Goal: Book appointment/travel/reservation

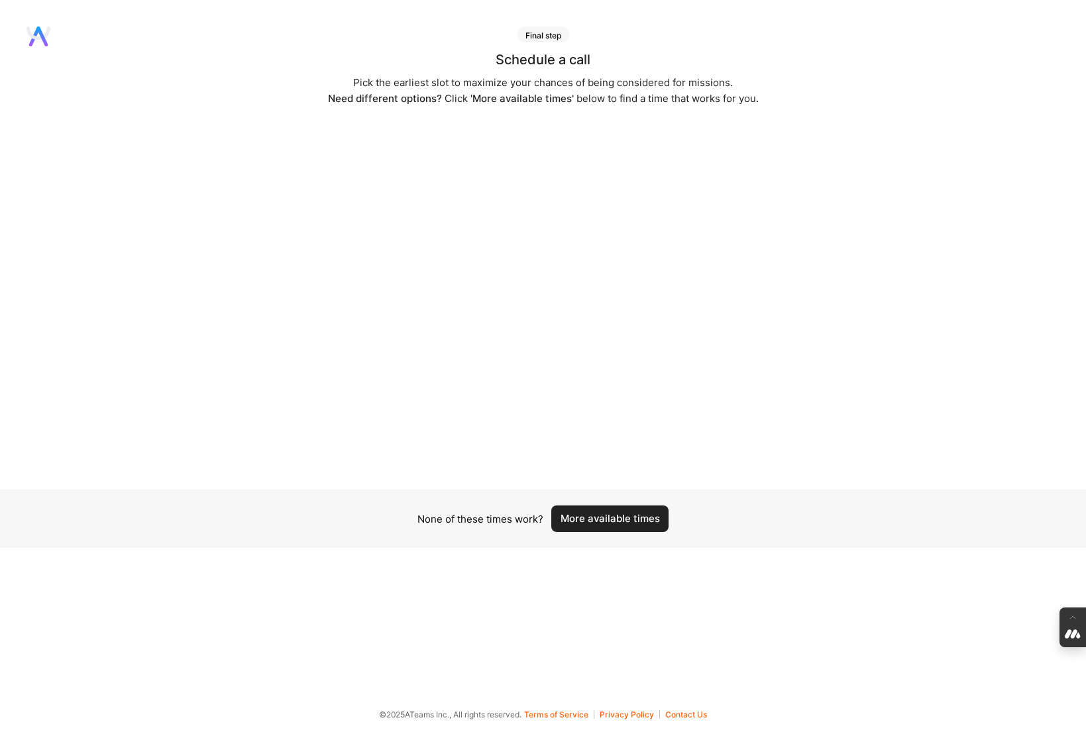
click at [611, 519] on button "More available times" at bounding box center [609, 518] width 117 height 26
click at [619, 519] on button "More available times" at bounding box center [609, 518] width 117 height 26
click at [619, 519] on button "More available times" at bounding box center [609, 526] width 117 height 26
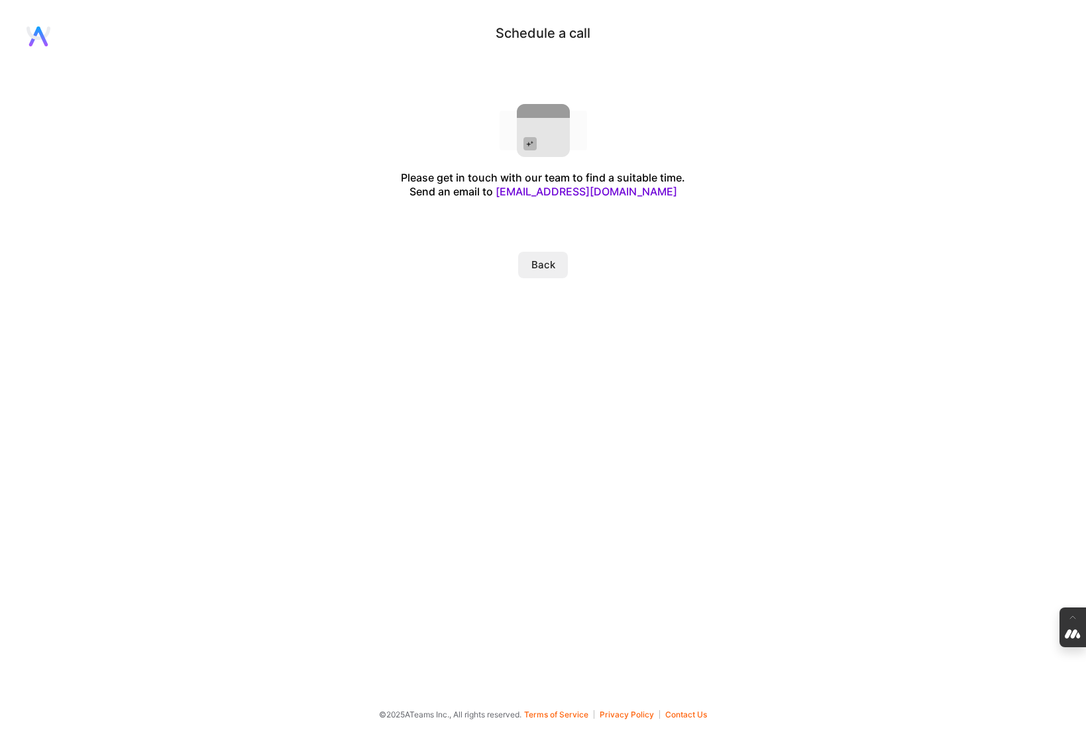
click at [548, 268] on button "Back" at bounding box center [543, 265] width 50 height 26
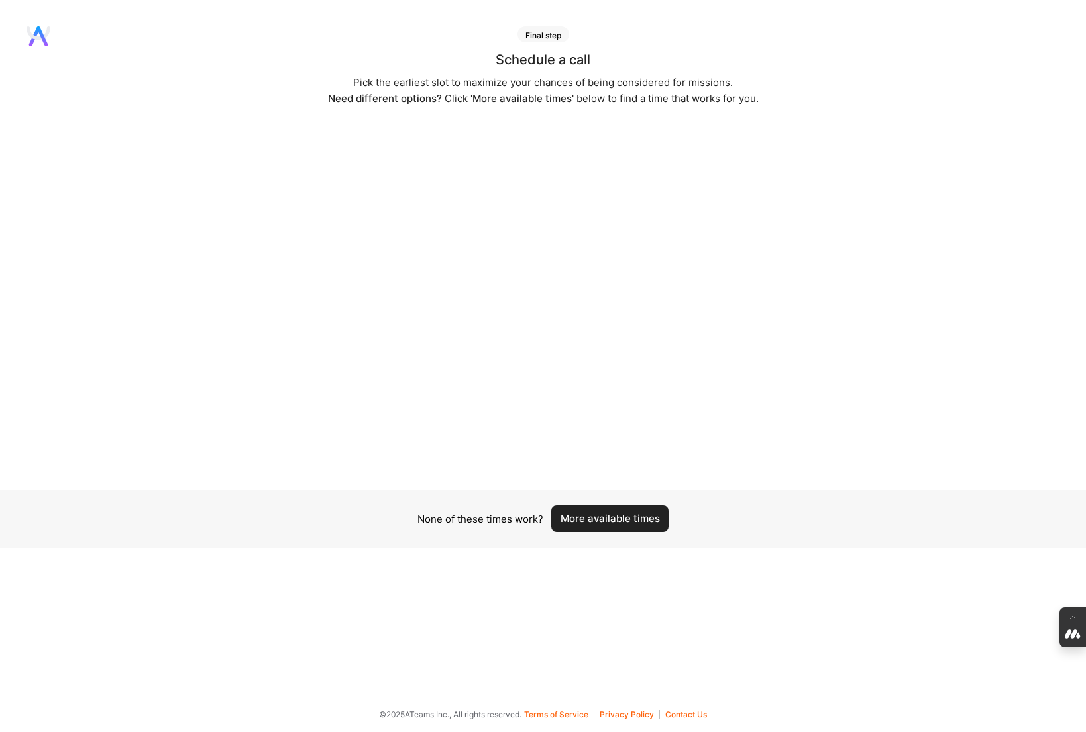
click at [631, 532] on div "None of these times work? More available times" at bounding box center [543, 518] width 1086 height 58
click at [633, 517] on button "More available times" at bounding box center [609, 518] width 117 height 26
click at [603, 517] on button "More available times" at bounding box center [609, 518] width 117 height 26
click at [603, 521] on button "More available times" at bounding box center [609, 526] width 117 height 26
